Goal: Transaction & Acquisition: Purchase product/service

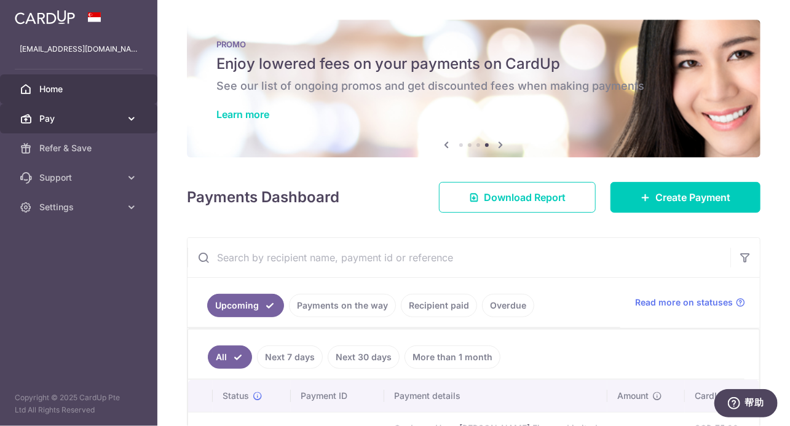
click at [56, 111] on link "Pay" at bounding box center [78, 119] width 157 height 30
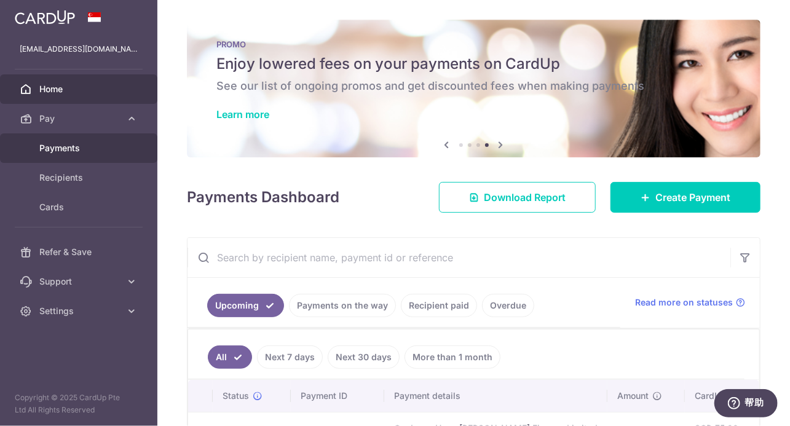
click at [58, 153] on span "Payments" at bounding box center [79, 148] width 81 height 12
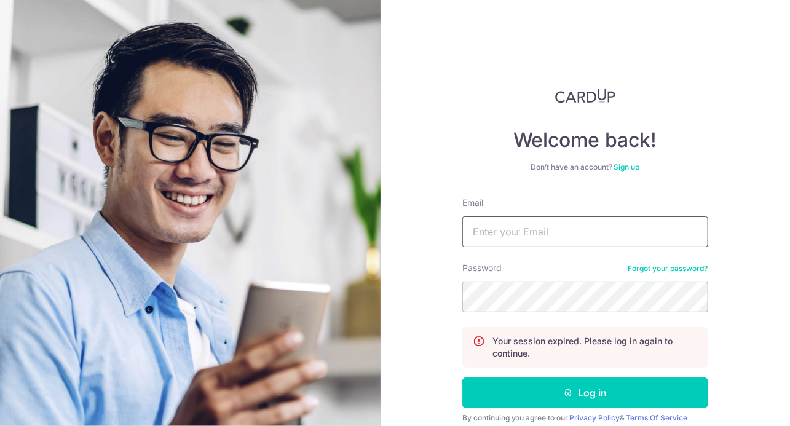
click at [532, 236] on input "Email" at bounding box center [585, 231] width 246 height 31
type input "NANA_6788@HOTMAIL.COM"
click at [462, 377] on button "Log in" at bounding box center [585, 392] width 246 height 31
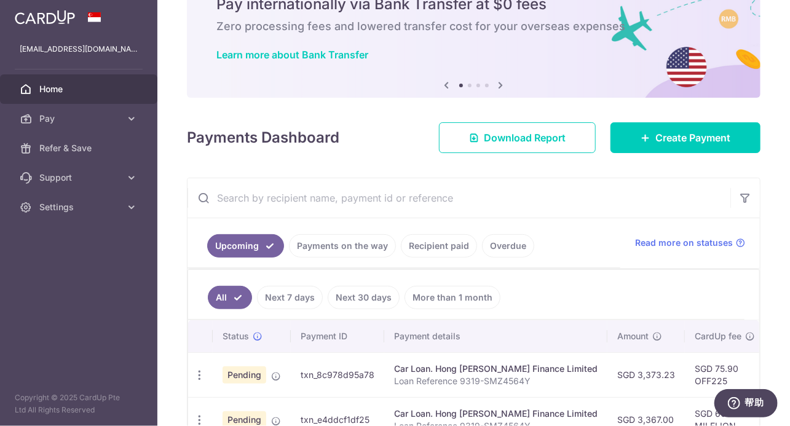
scroll to position [61, 0]
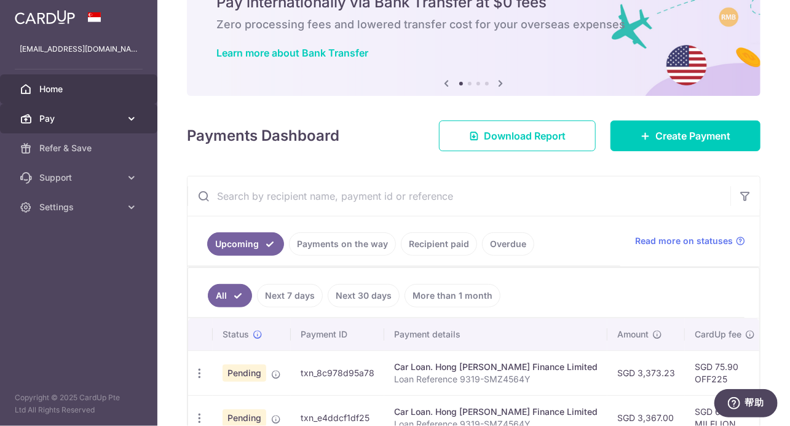
click at [63, 122] on span "Pay" at bounding box center [79, 119] width 81 height 12
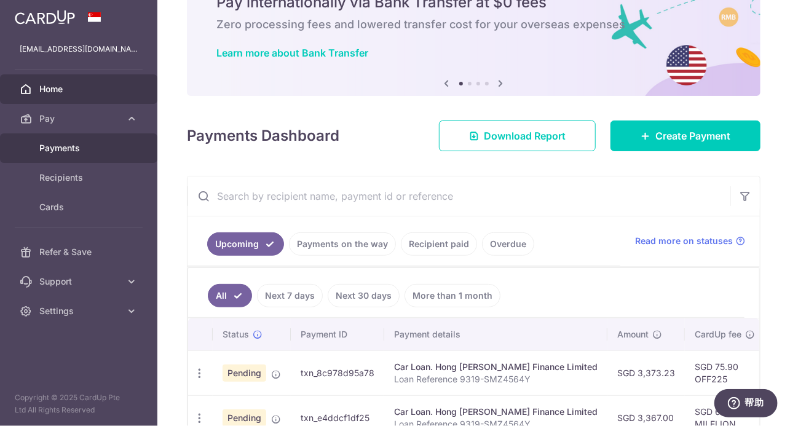
click at [44, 151] on span "Payments" at bounding box center [79, 148] width 81 height 12
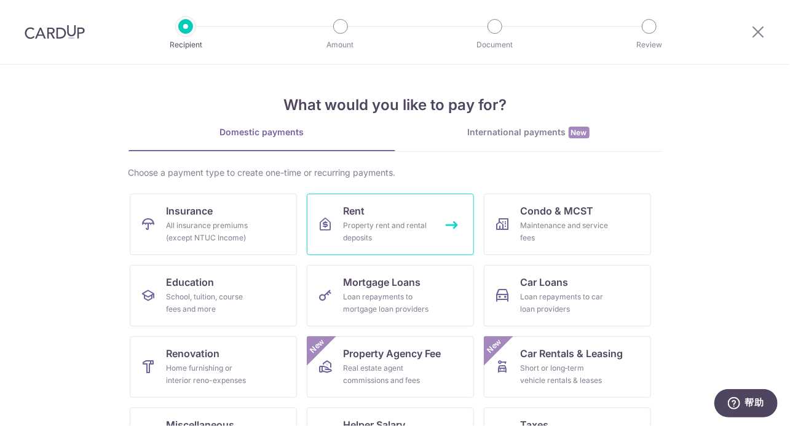
click at [382, 232] on div "Property rent and rental deposits" at bounding box center [388, 231] width 89 height 25
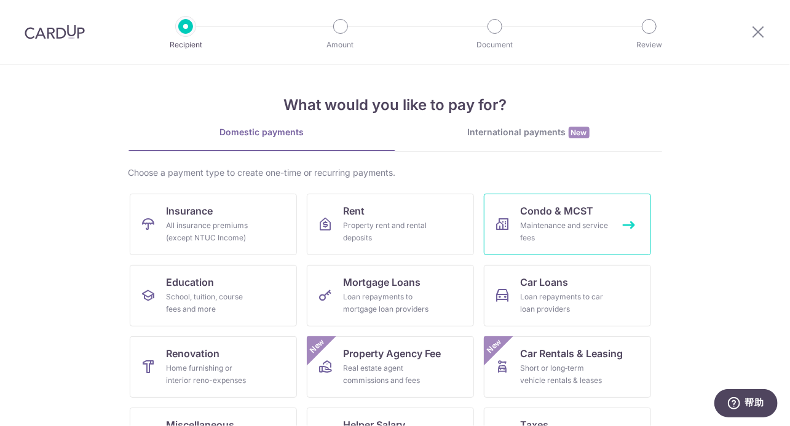
click at [521, 216] on span "Condo & MCST" at bounding box center [557, 210] width 73 height 15
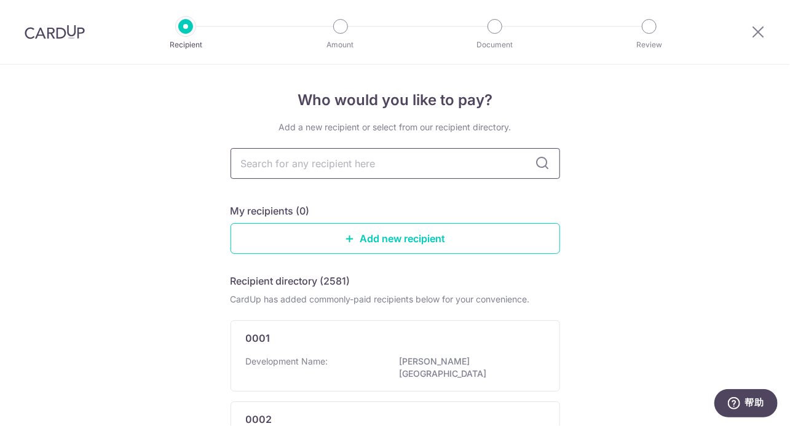
click at [330, 173] on input "text" at bounding box center [396, 163] width 330 height 31
click at [279, 166] on input "text" at bounding box center [396, 163] width 330 height 31
type input "GORDON IN"
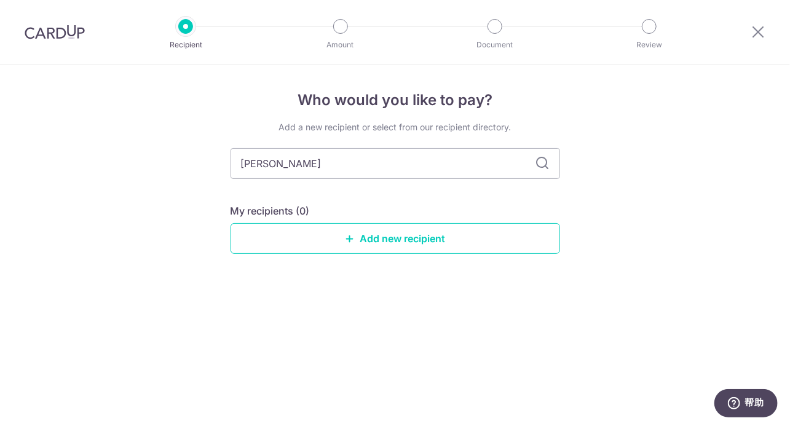
type input "GORDON INDUS"
type input "GORDON INDUSTRA"
type input "GORDON INDUSTRAL BUILDING"
click at [544, 164] on icon at bounding box center [542, 163] width 15 height 15
click at [541, 167] on icon at bounding box center [542, 163] width 15 height 15
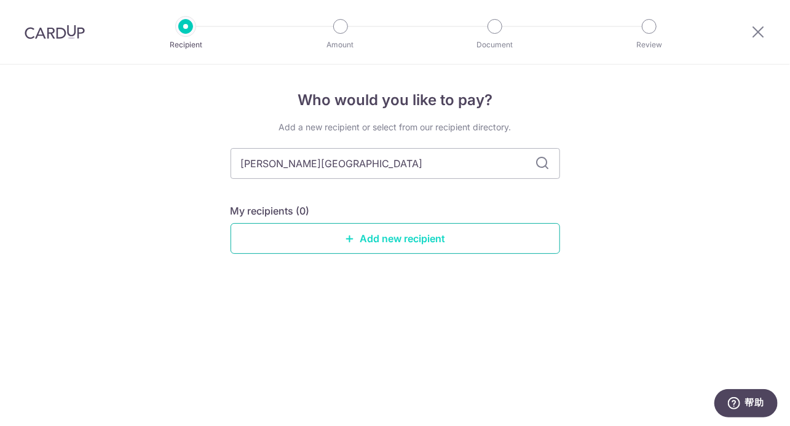
click at [406, 250] on link "Add new recipient" at bounding box center [396, 238] width 330 height 31
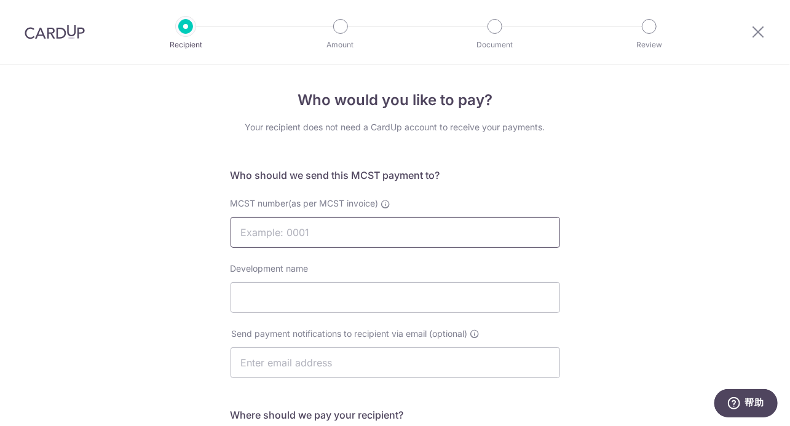
click at [314, 241] on input "MCST number(as per MCST invoice)" at bounding box center [396, 232] width 330 height 31
click at [273, 236] on input "MCST0964" at bounding box center [396, 232] width 330 height 31
click at [259, 295] on input "Development name" at bounding box center [396, 297] width 330 height 31
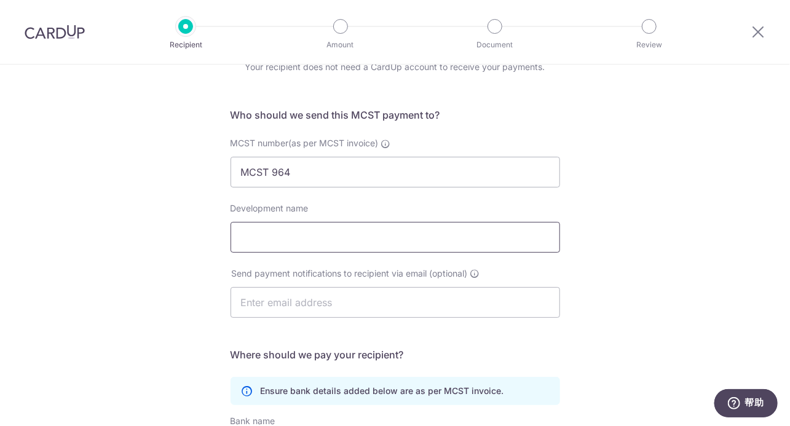
scroll to position [61, 0]
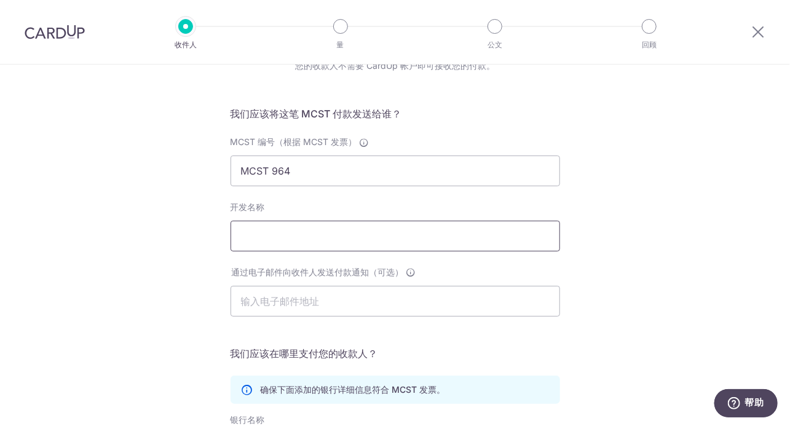
click at [340, 240] on input "开发名称" at bounding box center [396, 236] width 330 height 31
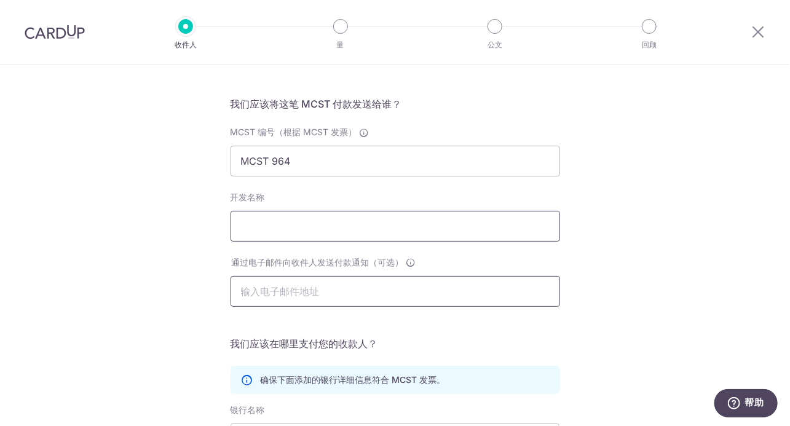
scroll to position [42, 0]
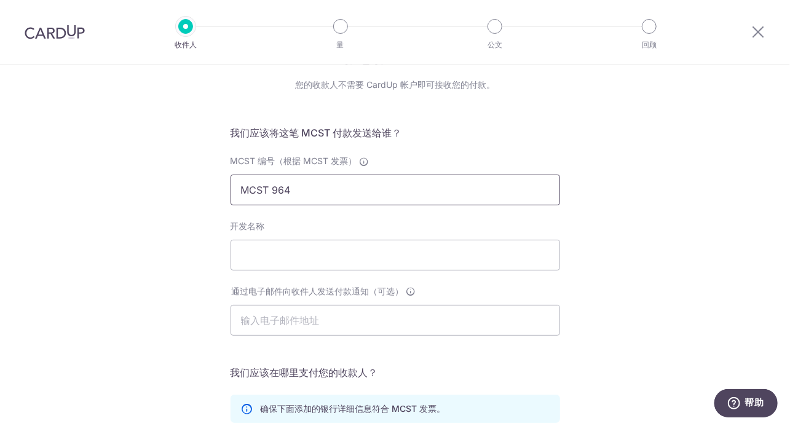
click at [306, 195] on input "MCST 964" at bounding box center [396, 190] width 330 height 31
click at [290, 196] on input "MCST 964-02-17" at bounding box center [396, 190] width 330 height 31
click at [267, 254] on input "开发名称" at bounding box center [396, 255] width 330 height 31
click at [302, 192] on input "MCST 964-#02-17" at bounding box center [396, 190] width 330 height 31
click at [301, 192] on input "MCST 964-#02-17" at bounding box center [396, 190] width 330 height 31
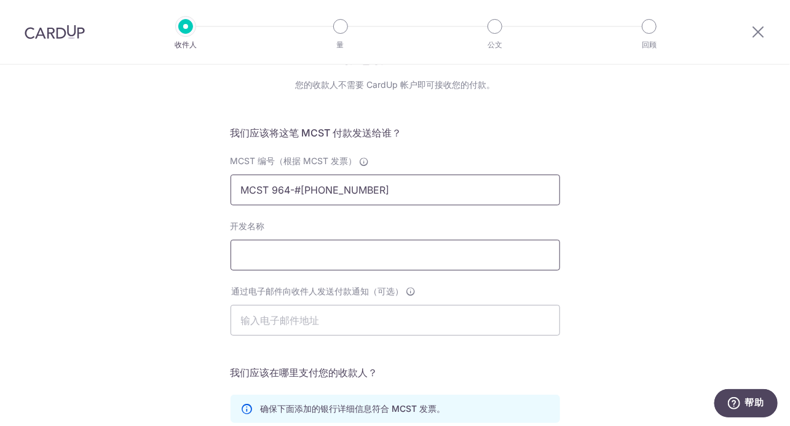
type input "MCST 964-#113-02-17"
click at [309, 264] on input "开发名称" at bounding box center [396, 255] width 330 height 31
type input "gordon industral building"
click at [274, 327] on input "text" at bounding box center [396, 320] width 330 height 31
type input "NANA_6788@HOTMAIL.COM"
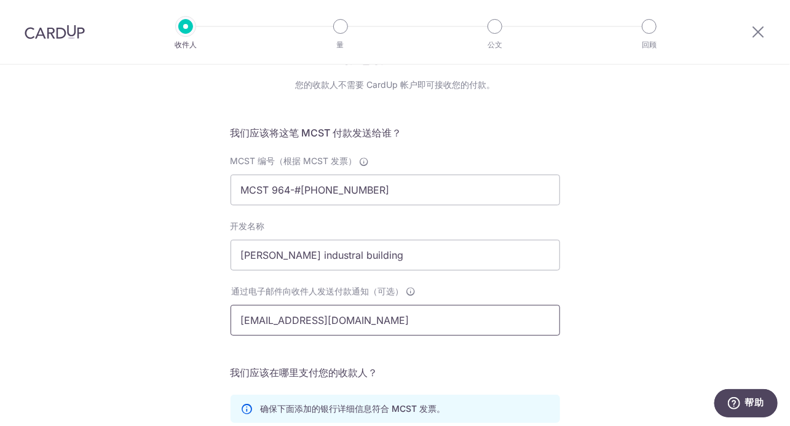
type input "JXYSIGN"
click at [641, 250] on div "你想付钱给谁？ 您的收款人不需要 CardUp 帐户即可接收您的付款。 我们应该将这笔 MCST 付款发送给谁？ MCST 编号（根据 MCST 发票） MC…" at bounding box center [395, 347] width 790 height 650
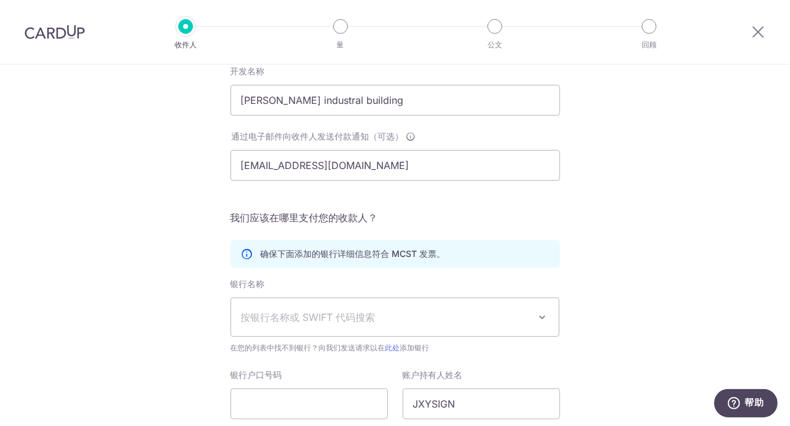
scroll to position [227, 0]
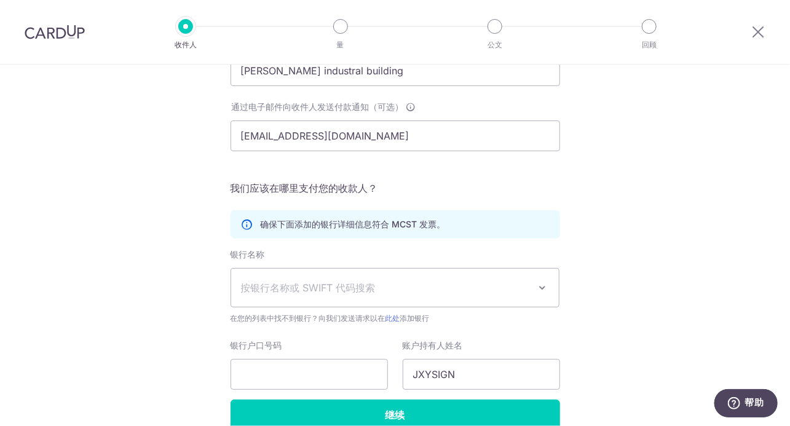
click at [366, 291] on span "按银行名称或 SWIFT 代码搜索" at bounding box center [385, 287] width 289 height 15
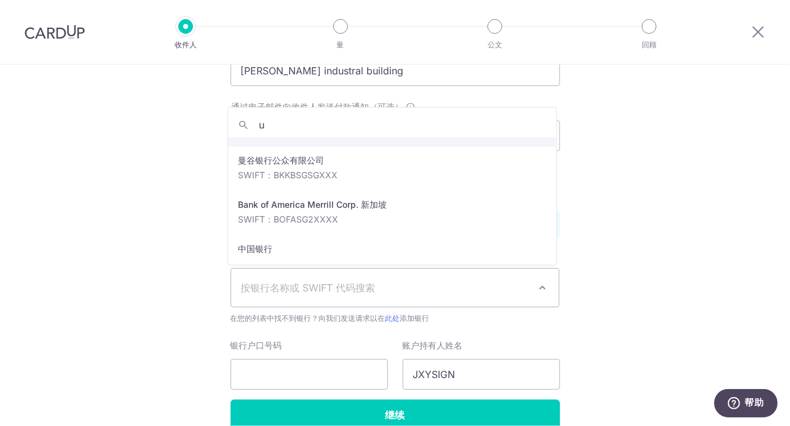
scroll to position [0, 0]
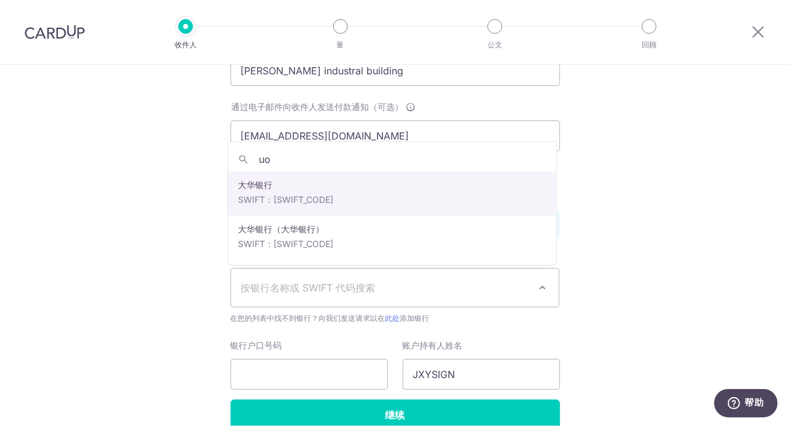
type input "u"
type input "uo"
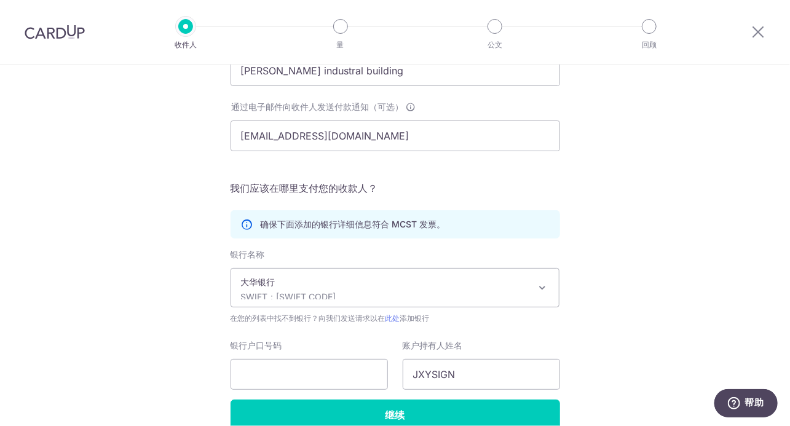
select select "23668"
click at [626, 280] on div "你想付钱给谁？ 您的收款人不需要 CardUp 帐户即可接收您的付款。 我们应该将这笔 MCST 付款发送给谁？ MCST 编号（根据 MCST 发票） MC…" at bounding box center [395, 163] width 790 height 650
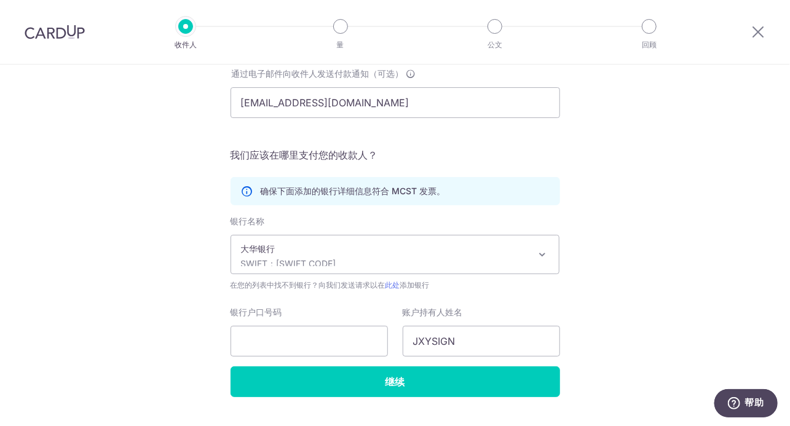
scroll to position [288, 0]
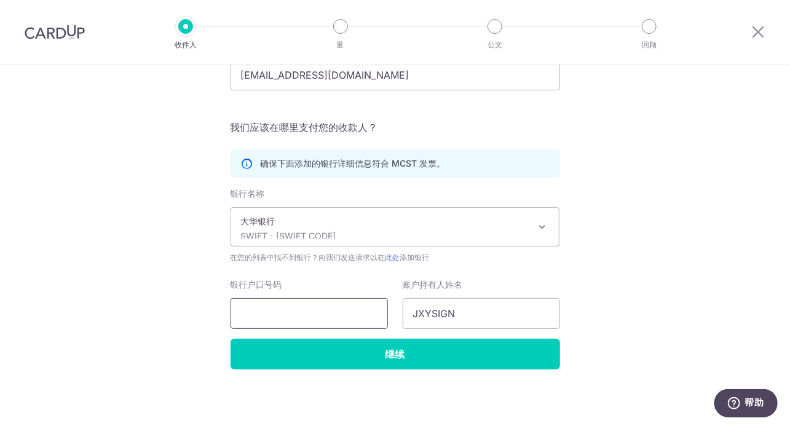
click at [336, 307] on input "银行户口号码" at bounding box center [309, 313] width 157 height 31
type input "9053443784"
click at [476, 314] on input "JXYSIGN" at bounding box center [481, 313] width 157 height 31
drag, startPoint x: 480, startPoint y: 315, endPoint x: 389, endPoint y: 315, distance: 91.6
click at [389, 315] on div "银行户口号码 9053443784 账户持有人姓名 JXYSIGN" at bounding box center [395, 303] width 344 height 50
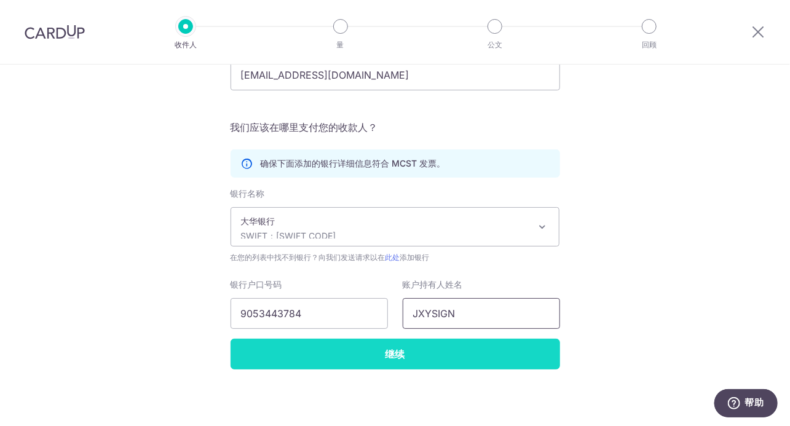
type input "m"
type input "MCST 964"
click at [391, 353] on input "Continue" at bounding box center [396, 354] width 330 height 31
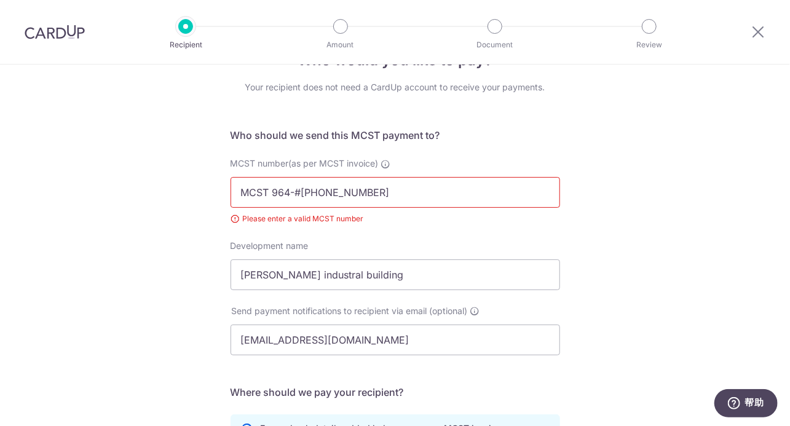
scroll to position [4, 0]
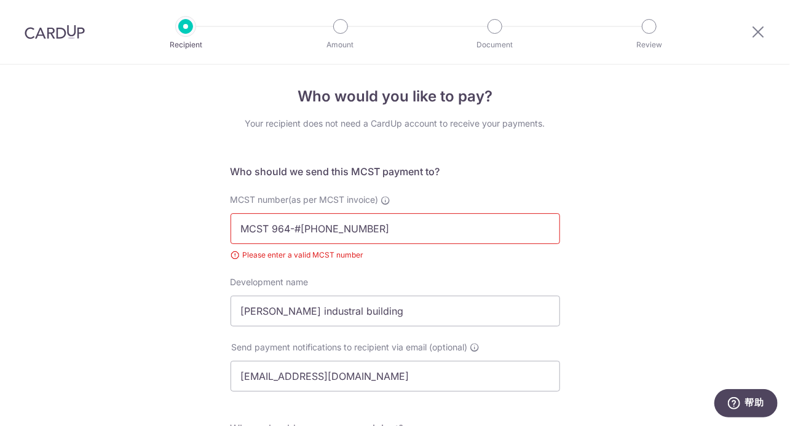
drag, startPoint x: 288, startPoint y: 229, endPoint x: 401, endPoint y: 228, distance: 113.7
click at [401, 228] on input "MCST 964-#[PHONE_NUMBER]" at bounding box center [396, 228] width 330 height 31
type input "MCST 964"
click at [641, 207] on div "Who would you like to pay? Your recipient does not need a CardUp account to rec…" at bounding box center [395, 395] width 790 height 668
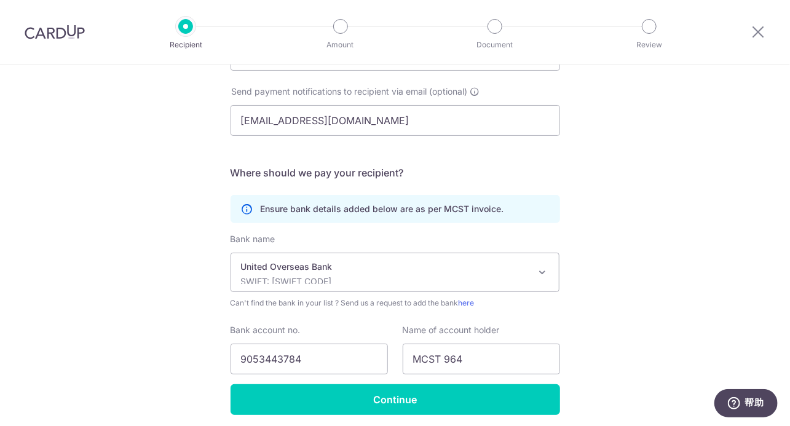
scroll to position [305, 0]
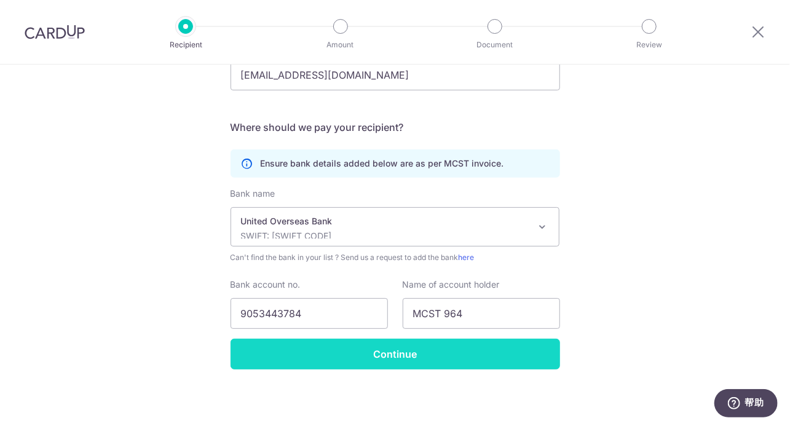
click at [441, 359] on input "Continue" at bounding box center [396, 354] width 330 height 31
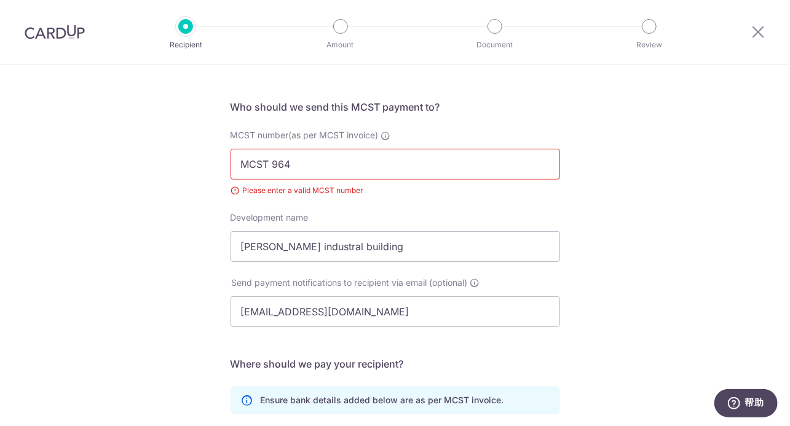
scroll to position [59, 0]
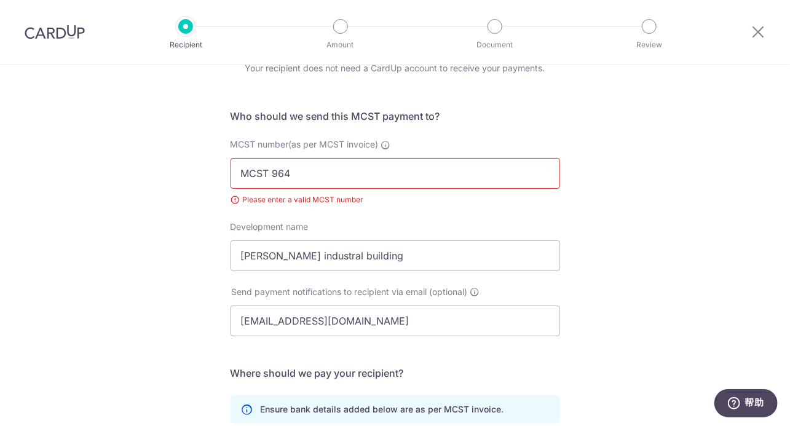
click at [264, 168] on input "MCST 964" at bounding box center [396, 173] width 330 height 31
click at [269, 170] on input "MCST 964" at bounding box center [396, 173] width 330 height 31
type input "MCST964"
click at [588, 202] on div "Who would you like to pay? Your recipient does not need a CardUp account to rec…" at bounding box center [395, 340] width 790 height 668
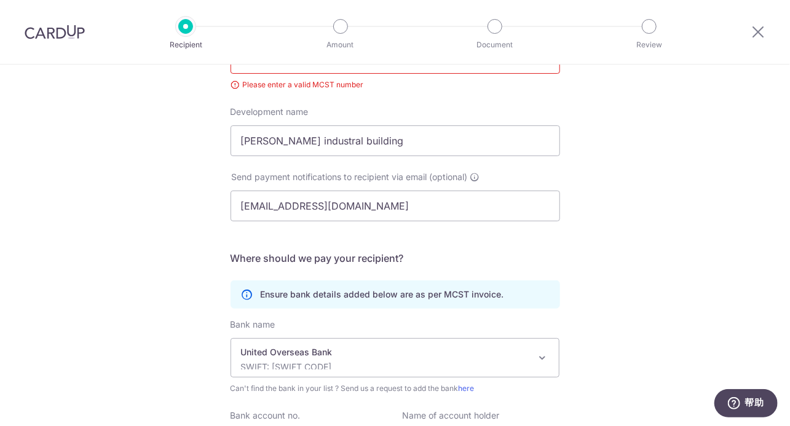
scroll to position [305, 0]
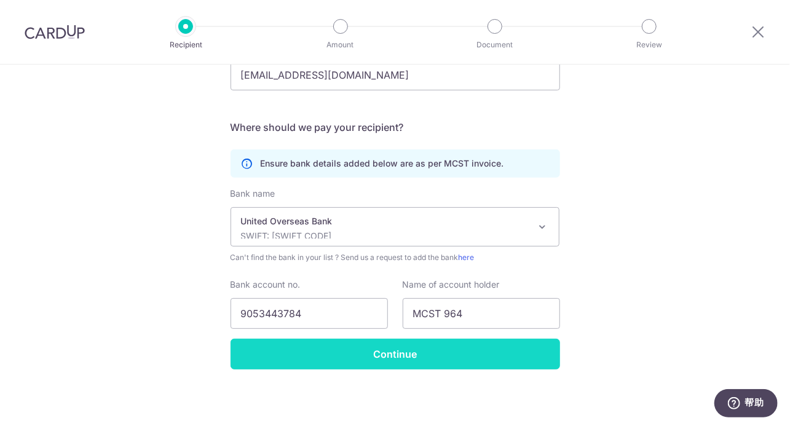
click at [450, 344] on input "Continue" at bounding box center [396, 354] width 330 height 31
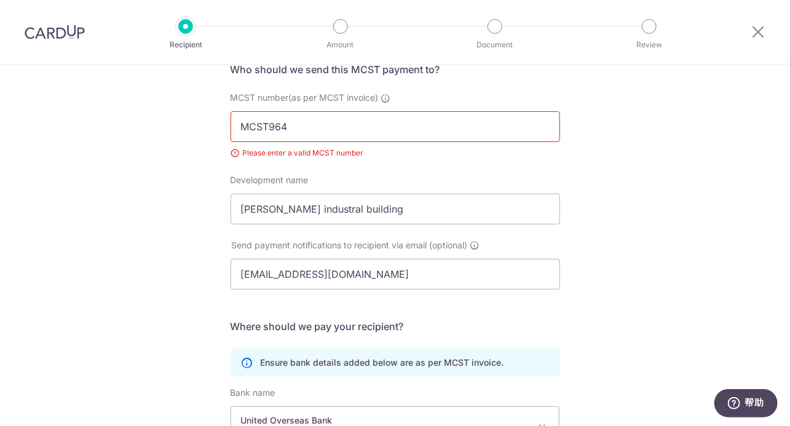
scroll to position [65, 0]
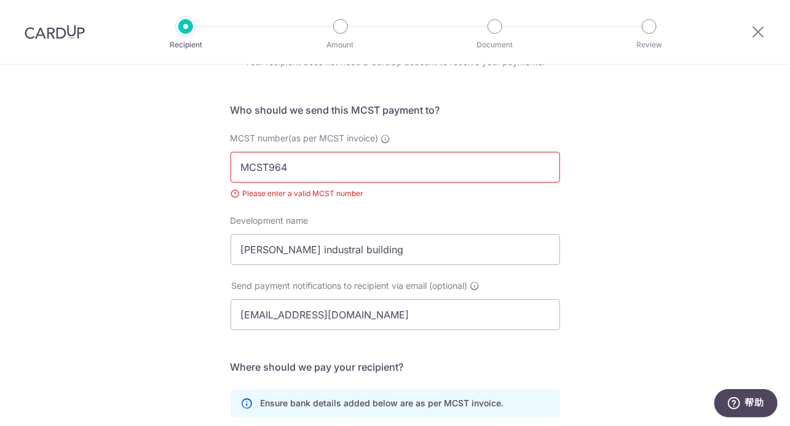
click at [267, 168] on input "MCST964" at bounding box center [396, 167] width 330 height 31
click at [239, 170] on input "MCST964" at bounding box center [396, 167] width 330 height 31
click at [265, 170] on input "MCST964" at bounding box center [396, 167] width 330 height 31
type input "MCST 964"
click at [644, 251] on div "Who would you like to pay? Your recipient does not need a CardUp account to rec…" at bounding box center [395, 333] width 790 height 668
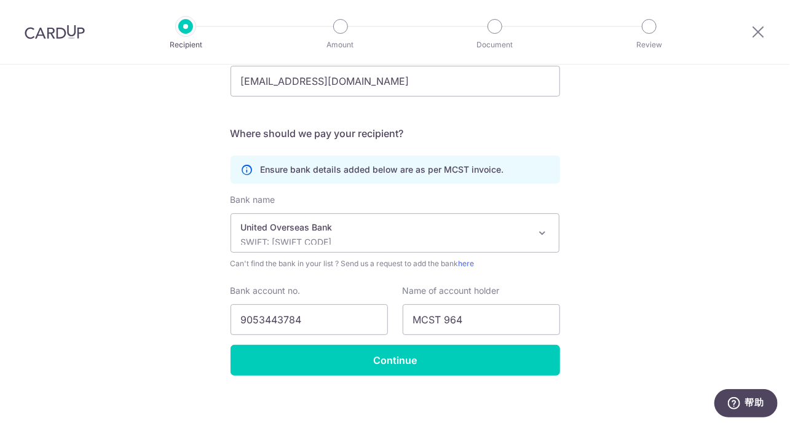
scroll to position [305, 0]
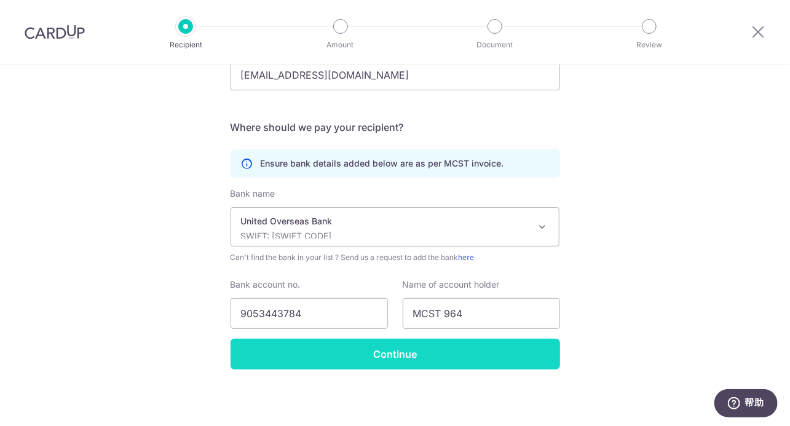
click at [383, 354] on input "Continue" at bounding box center [396, 354] width 330 height 31
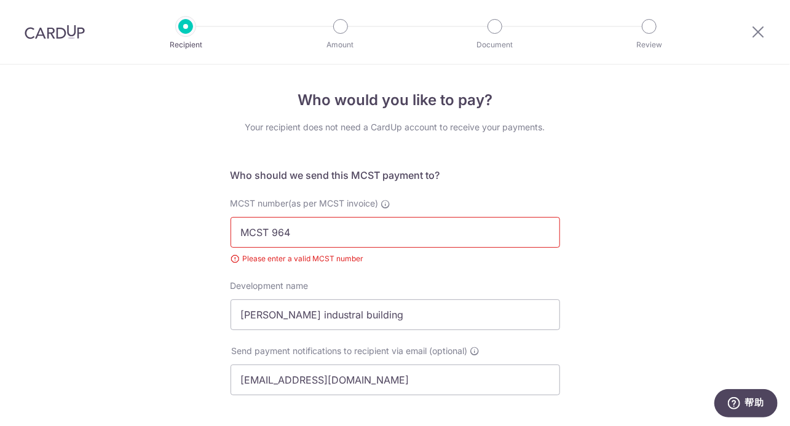
drag, startPoint x: 267, startPoint y: 233, endPoint x: 294, endPoint y: 236, distance: 27.2
click at [294, 236] on input "MCST 964" at bounding box center [396, 232] width 330 height 31
click at [269, 235] on input "MCST 964" at bounding box center [396, 232] width 330 height 31
type input "964"
click at [550, 202] on div "MCST number(as per MCST invoice) 964 Please enter a valid MCST number" at bounding box center [396, 231] width 330 height 68
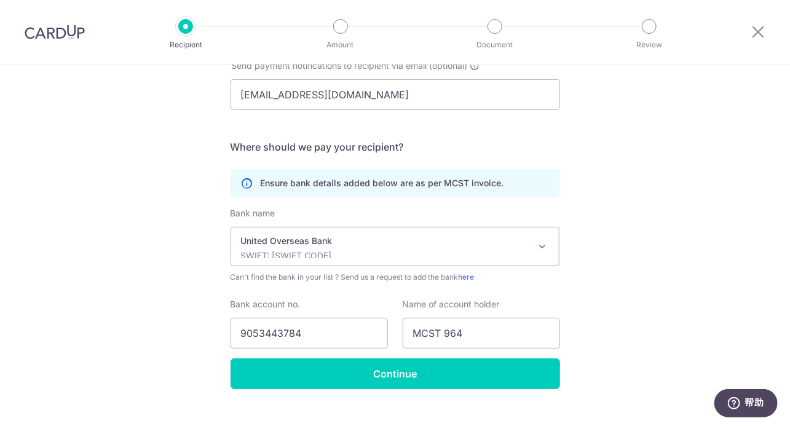
scroll to position [305, 0]
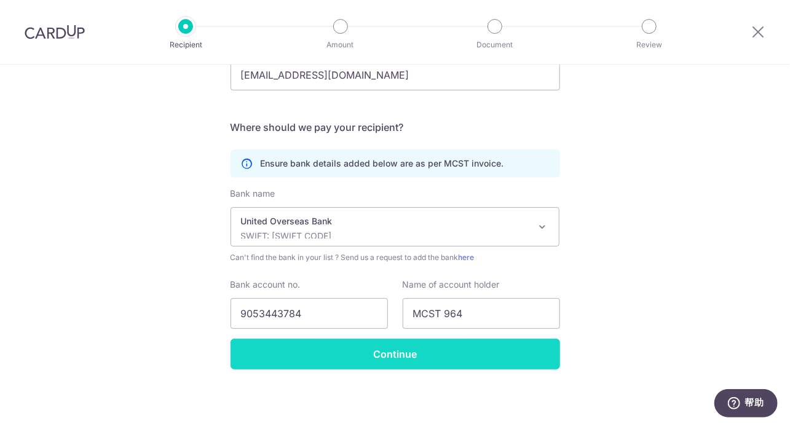
click at [480, 365] on input "Continue" at bounding box center [396, 354] width 330 height 31
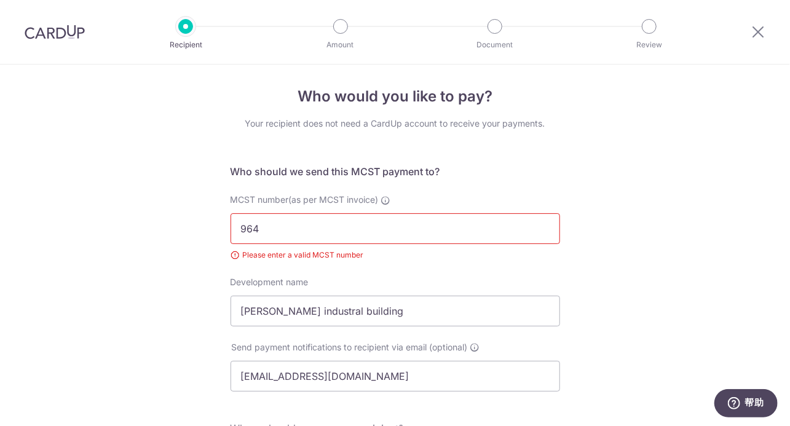
scroll to position [4, 0]
drag, startPoint x: 264, startPoint y: 230, endPoint x: 184, endPoint y: 219, distance: 81.3
click at [184, 219] on div "Who would you like to pay? Your recipient does not need a CardUp account to rec…" at bounding box center [395, 395] width 790 height 668
type input "THE MANAGEMENT CORPORATION STRATA TITLE PLAN NO 964"
click at [604, 219] on div "Who would you like to pay? Your recipient does not need a CardUp account to rec…" at bounding box center [395, 395] width 790 height 668
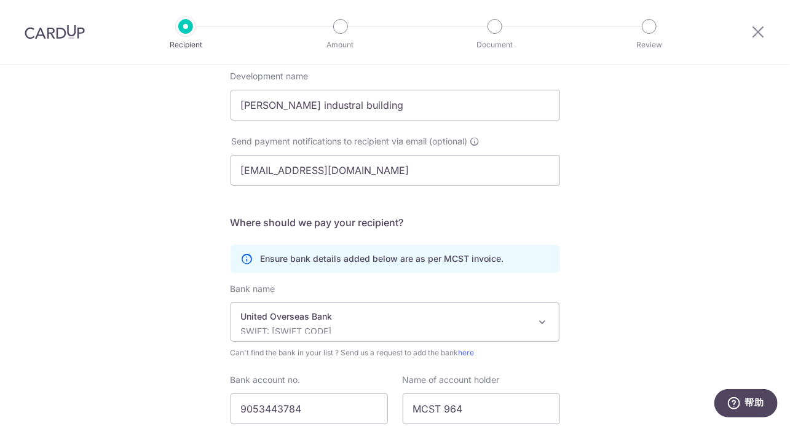
scroll to position [305, 0]
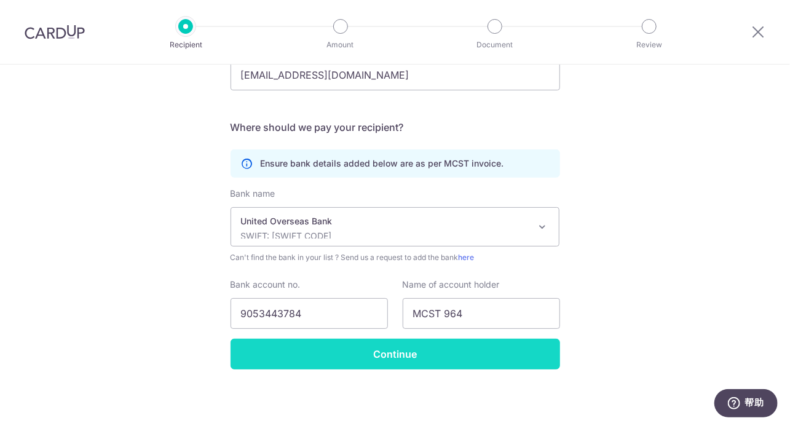
click at [446, 355] on input "Continue" at bounding box center [396, 354] width 330 height 31
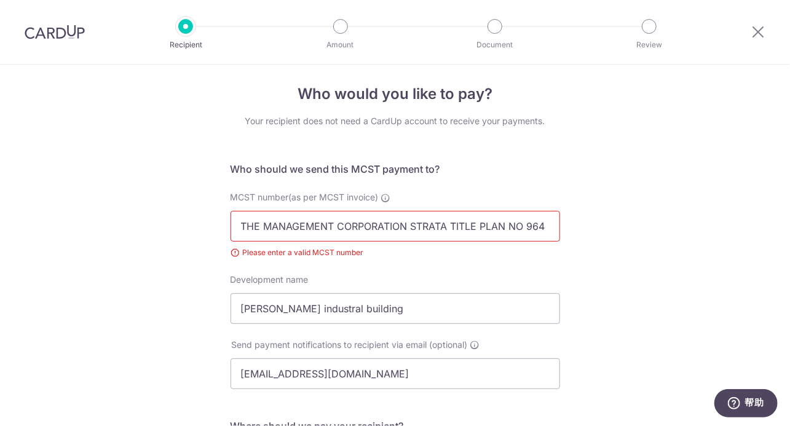
scroll to position [4, 0]
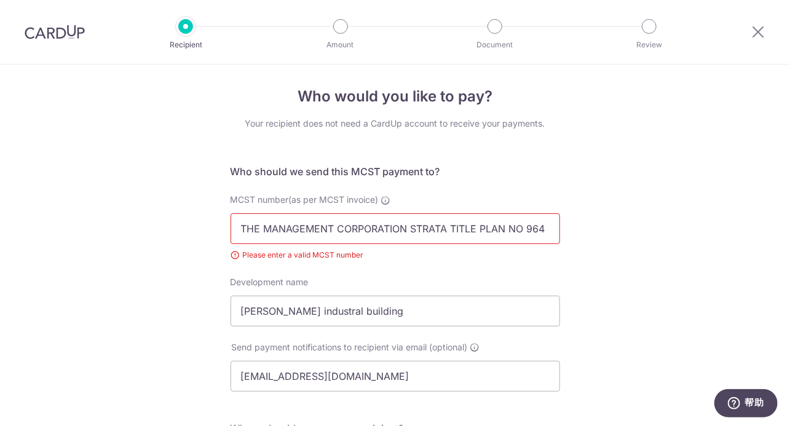
click at [637, 230] on div "Who would you like to pay? Your recipient does not need a CardUp account to rec…" at bounding box center [395, 395] width 790 height 668
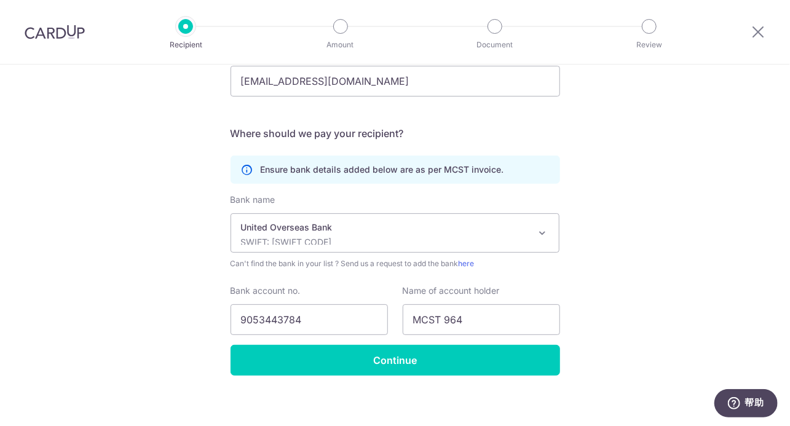
scroll to position [305, 0]
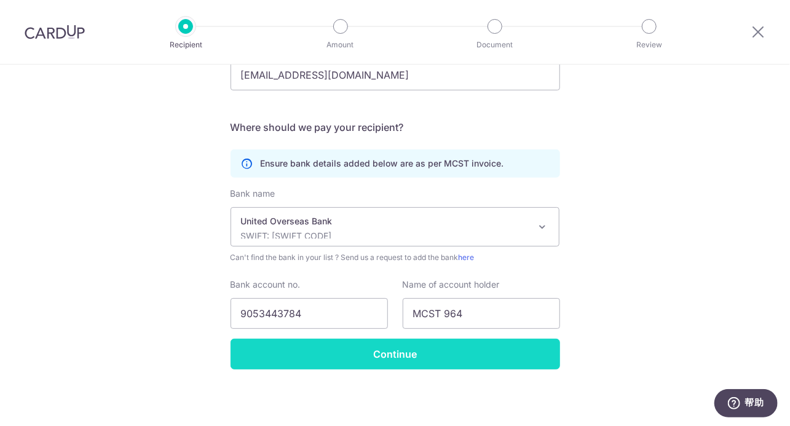
click at [456, 356] on input "Continue" at bounding box center [396, 354] width 330 height 31
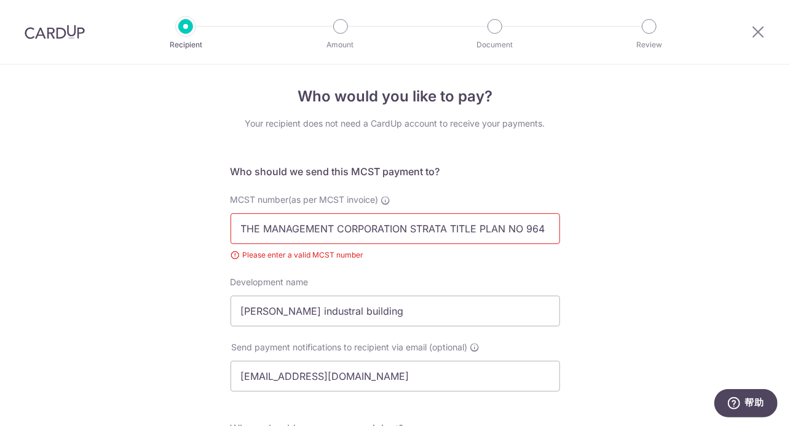
click at [525, 228] on input "THE MANAGEMENT CORPORATION STRATA TITLE PLAN NO 964" at bounding box center [396, 228] width 330 height 31
type input "THE MANAGEMENT CORPORATION STRATA TITLE PLAN NO964"
click at [650, 223] on div "Who would you like to pay? Your recipient does not need a CardUp account to rec…" at bounding box center [395, 395] width 790 height 668
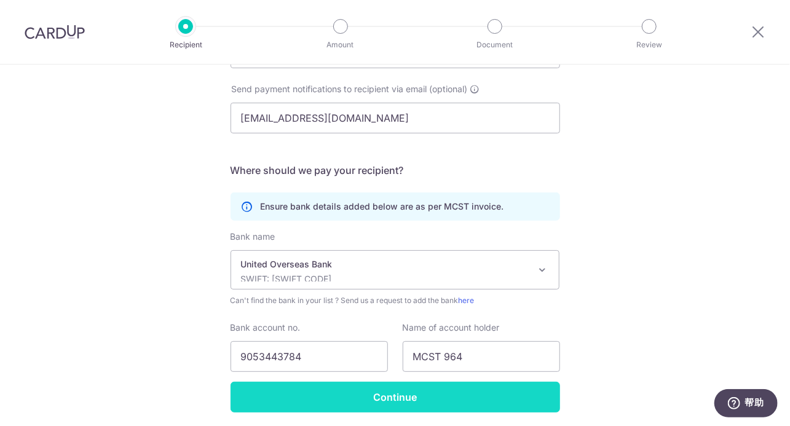
scroll to position [305, 0]
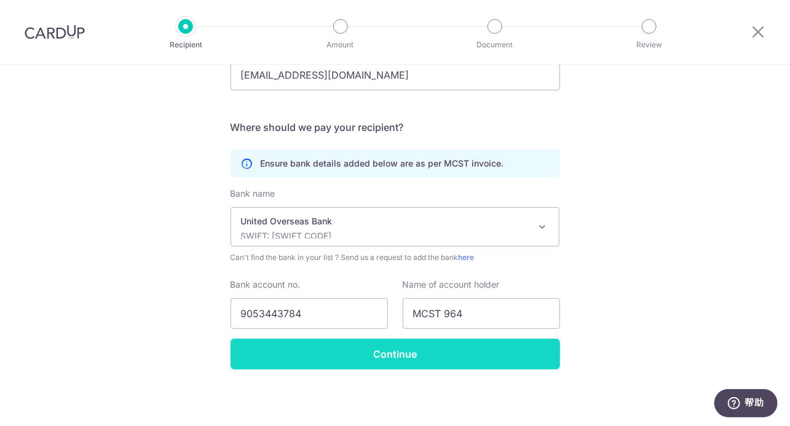
click at [368, 358] on input "Continue" at bounding box center [396, 354] width 330 height 31
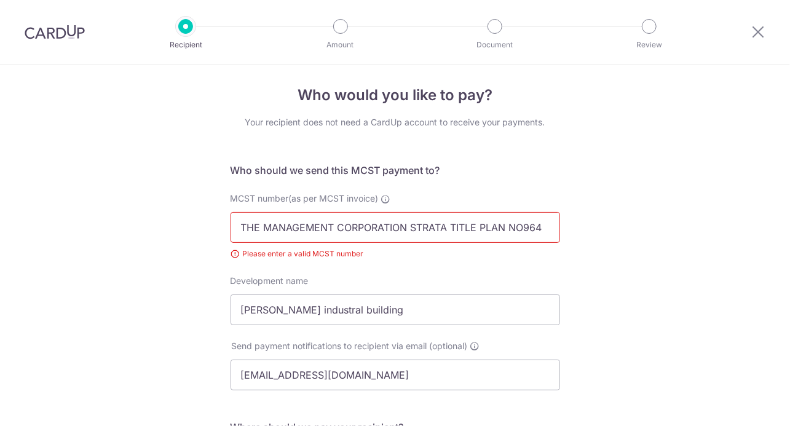
scroll to position [4, 0]
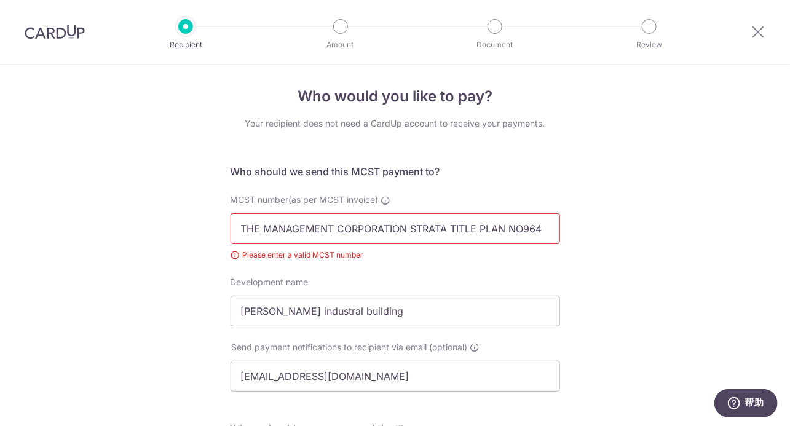
click at [522, 231] on input "THE MANAGEMENT CORPORATION STRATA TITLE PLAN NO964" at bounding box center [396, 228] width 330 height 31
type input "THE MANAGEMENT CORPORATION STRATA TITLE PLAN NO.964"
click at [599, 210] on div "Who would you like to pay? Your recipient does not need a CardUp account to rec…" at bounding box center [395, 395] width 790 height 668
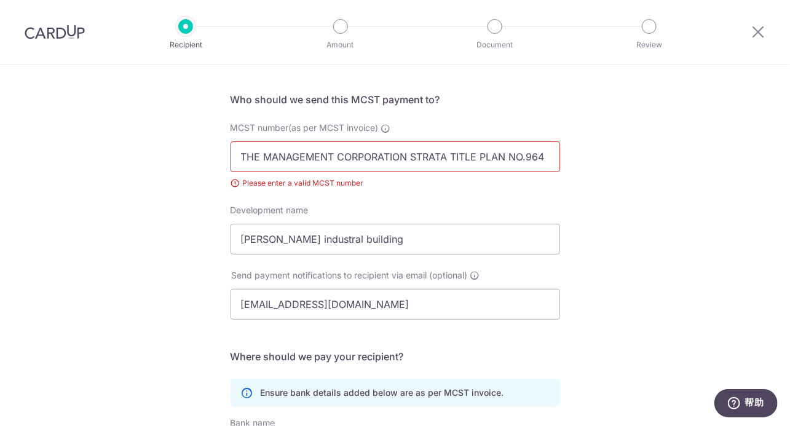
scroll to position [250, 0]
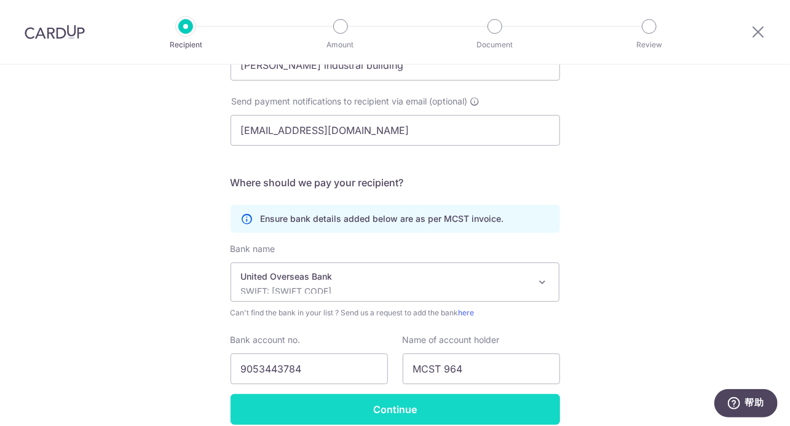
click at [425, 395] on input "Continue" at bounding box center [396, 409] width 330 height 31
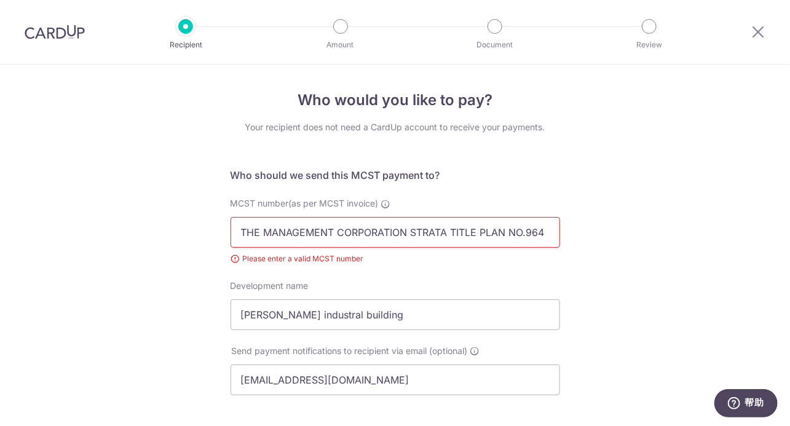
drag, startPoint x: 237, startPoint y: 235, endPoint x: 577, endPoint y: 240, distance: 340.6
click at [577, 240] on div "Who would you like to pay? Your recipient does not need a CardUp account to rec…" at bounding box center [395, 399] width 790 height 668
click at [591, 251] on div "Who would you like to pay? Your recipient does not need a CardUp account to rec…" at bounding box center [395, 399] width 790 height 668
click at [242, 235] on input "THE MANAGEMENT CORPORATION STRATA TITLE PLAN NO.964" at bounding box center [396, 232] width 330 height 31
click at [239, 235] on input "THE MANAGEMENT CORPORATION STRATA TITLE PLAN NO.964" at bounding box center [396, 232] width 330 height 31
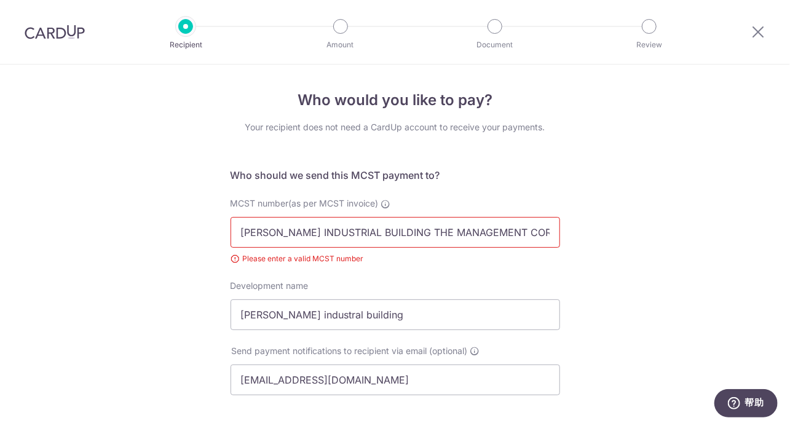
type input "[PERSON_NAME] INDUSTRIAL BUILDING THE MANAGEMENT CORPORATION STRATA TITLE PLAN …"
click at [565, 178] on div "Who would you like to pay? Your recipient does not need a CardUp account to rec…" at bounding box center [395, 399] width 790 height 668
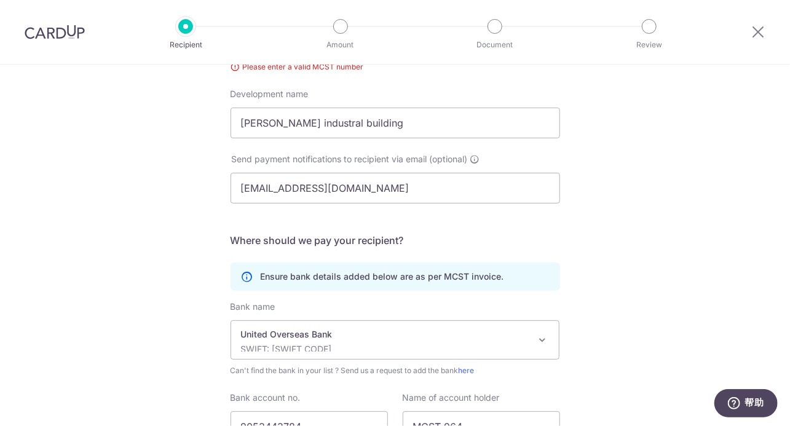
scroll to position [246, 0]
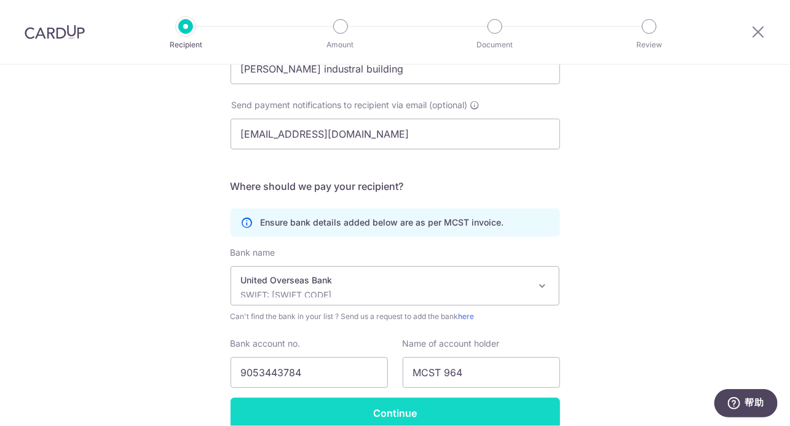
click at [424, 411] on input "Continue" at bounding box center [396, 413] width 330 height 31
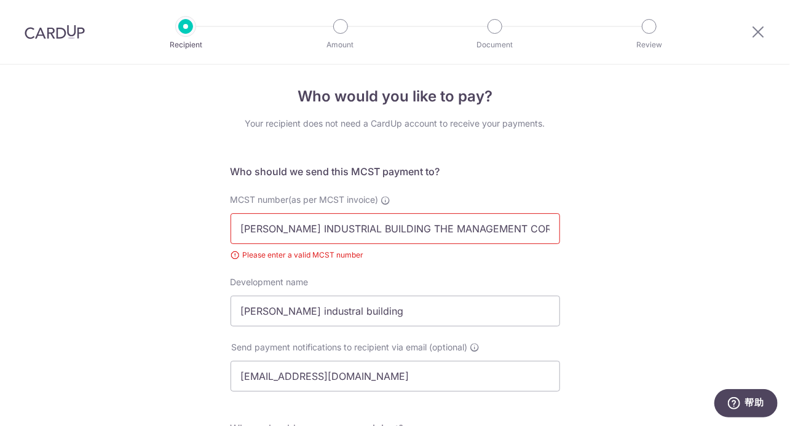
scroll to position [0, 151]
drag, startPoint x: 391, startPoint y: 229, endPoint x: 856, endPoint y: 235, distance: 464.8
click at [789, 235] on html "Recipient Amount Document Review Who would you like to pay? Your recipient does…" at bounding box center [395, 213] width 790 height 426
type input "[PERSON_NAME][GEOGRAPHIC_DATA]"
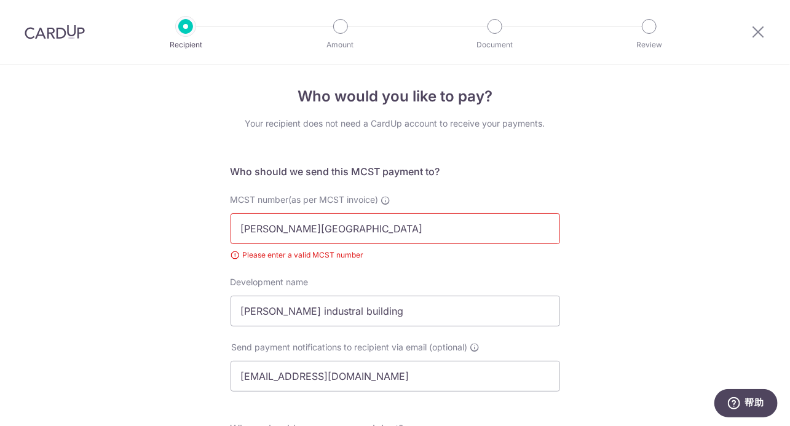
click at [590, 247] on div "Who would you like to pay? Your recipient does not need a CardUp account to rec…" at bounding box center [395, 395] width 790 height 668
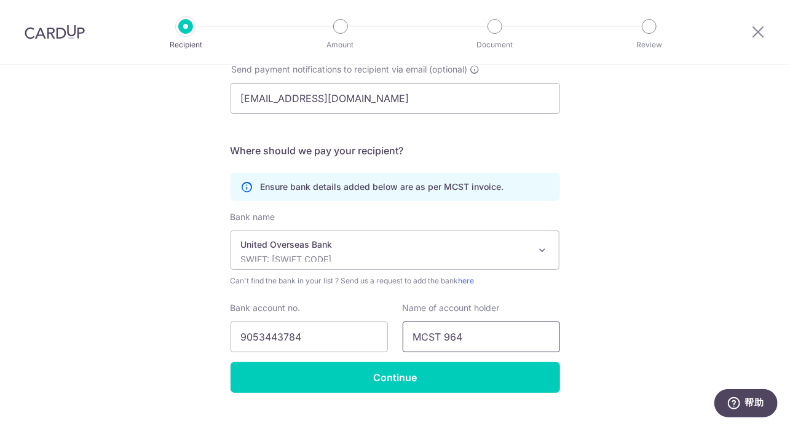
scroll to position [305, 0]
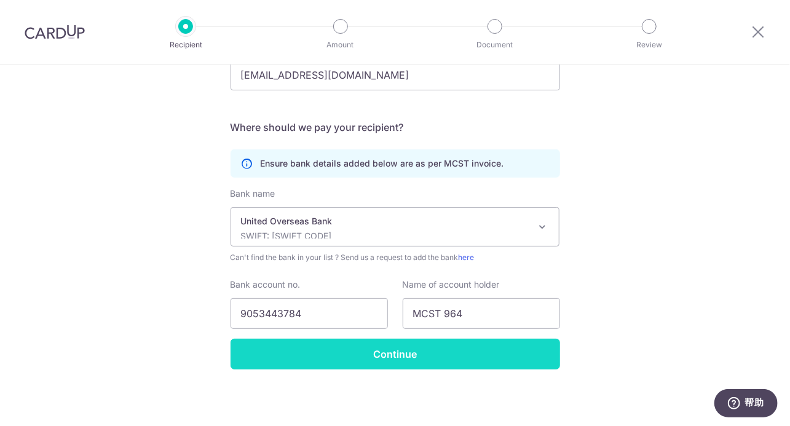
click at [408, 352] on input "Continue" at bounding box center [396, 354] width 330 height 31
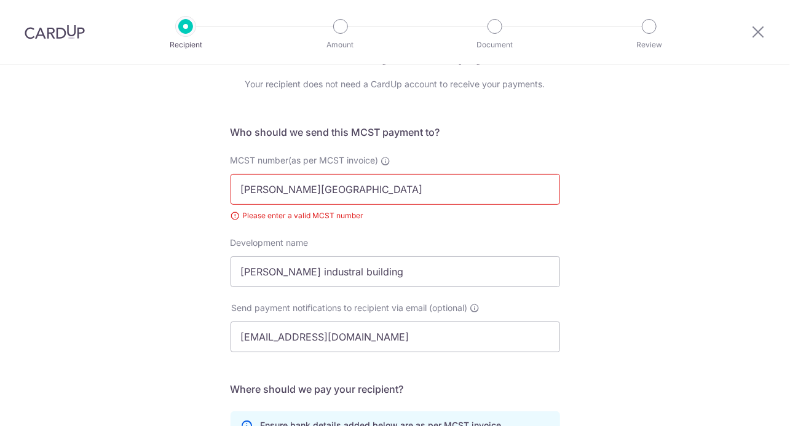
scroll to position [4, 0]
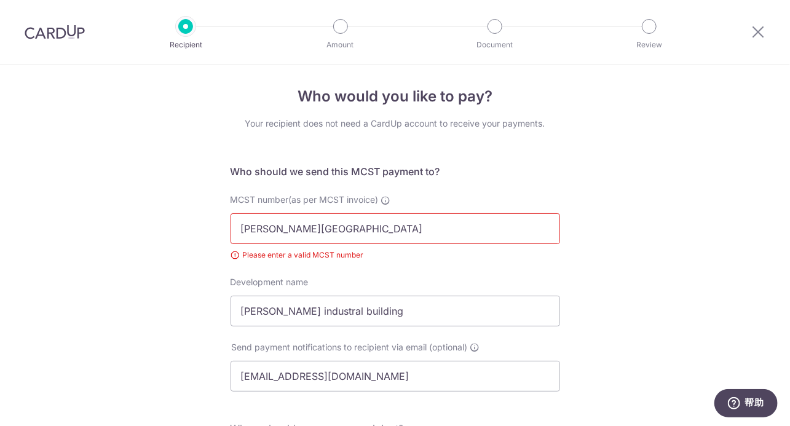
click at [403, 229] on input "[PERSON_NAME][GEOGRAPHIC_DATA]" at bounding box center [396, 228] width 330 height 31
type input "[PERSON_NAME][GEOGRAPHIC_DATA] NO 964"
click at [602, 213] on div "Who would you like to pay? Your recipient does not need a CardUp account to rec…" at bounding box center [395, 395] width 790 height 668
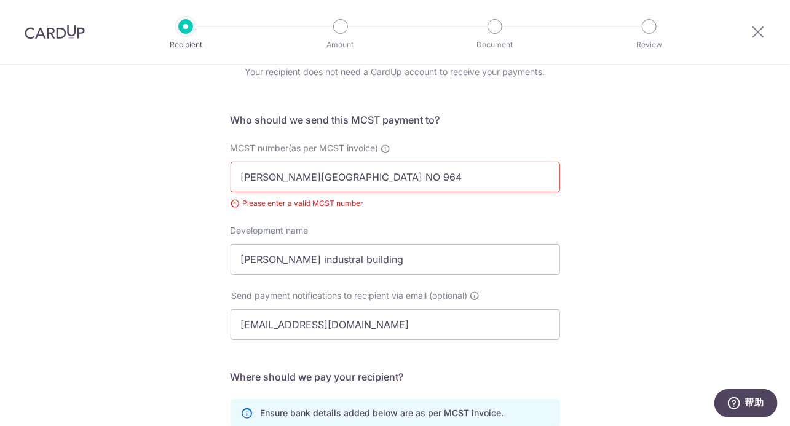
scroll to position [250, 0]
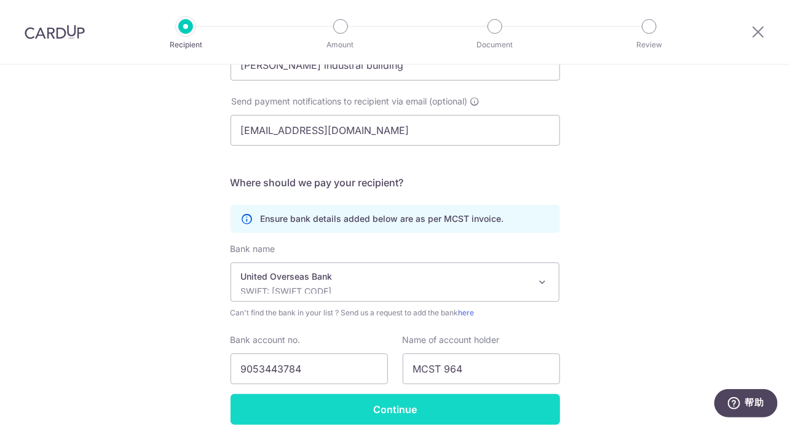
click at [449, 403] on input "Continue" at bounding box center [396, 409] width 330 height 31
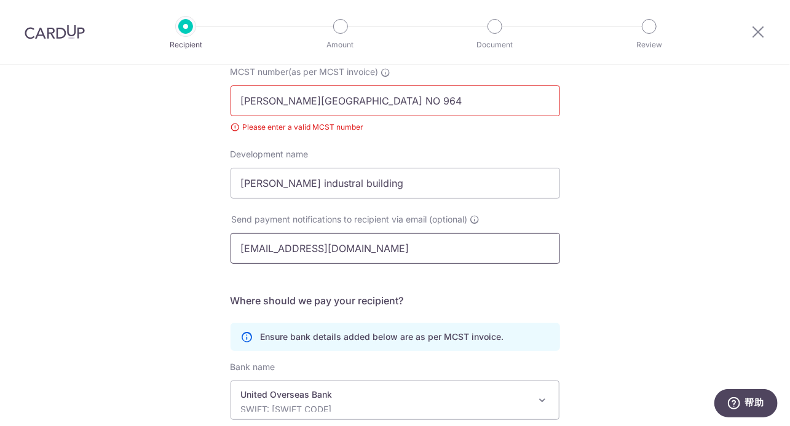
scroll to position [305, 0]
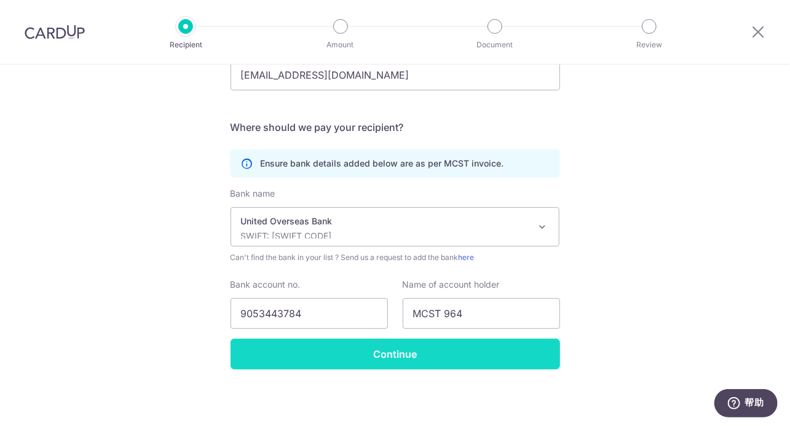
click at [428, 357] on input "Continue" at bounding box center [396, 354] width 330 height 31
